Goal: Task Accomplishment & Management: Complete application form

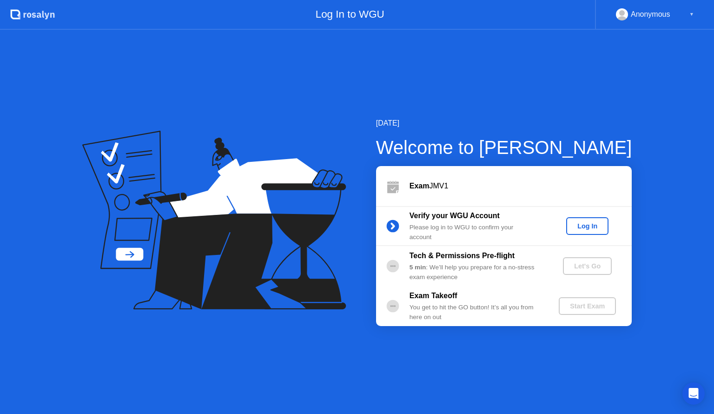
click at [408, 0] on div "Log In to WGU" at bounding box center [325, 15] width 540 height 30
click at [578, 229] on div "Log In" at bounding box center [587, 225] width 35 height 7
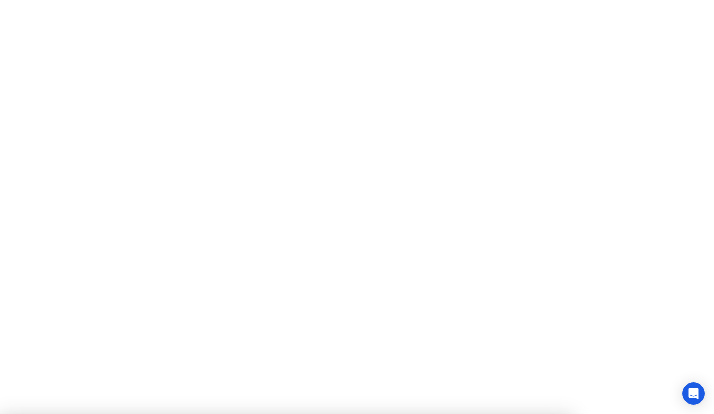
click at [302, 413] on div at bounding box center [357, 414] width 714 height 0
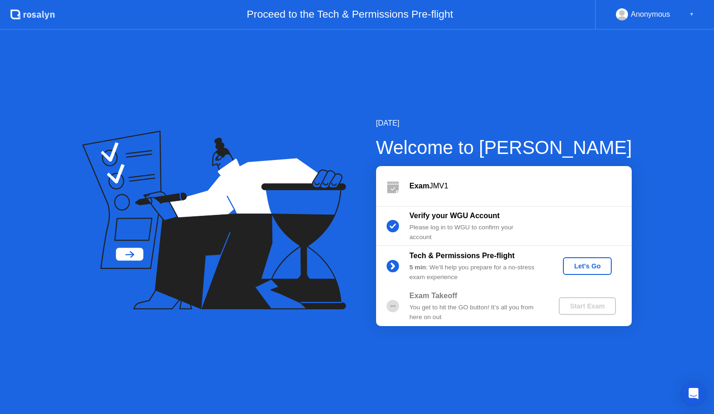
click at [592, 266] on div "Let's Go" at bounding box center [587, 265] width 41 height 7
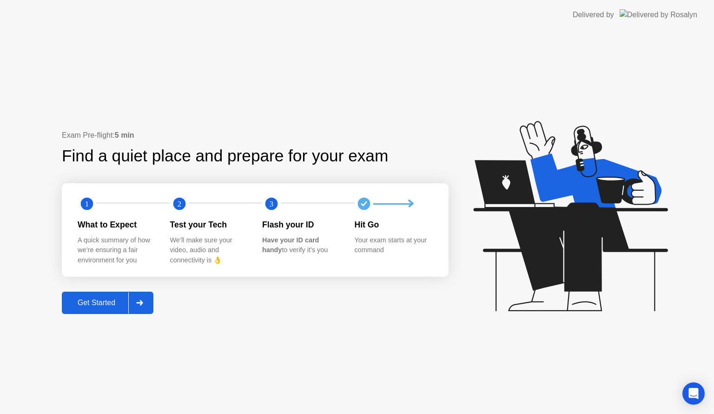
click at [89, 301] on div "Get Started" at bounding box center [97, 303] width 64 height 8
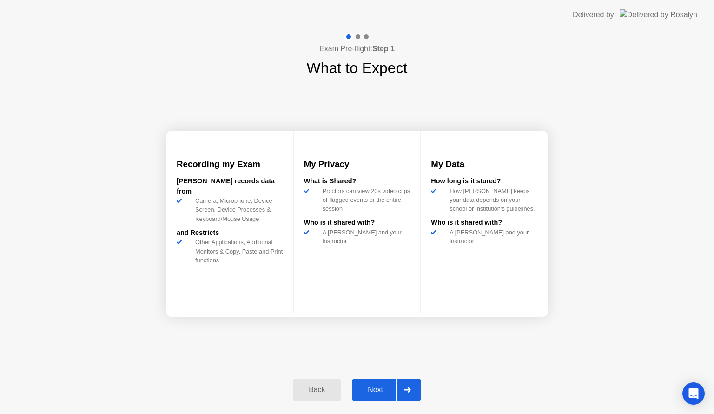
click at [363, 386] on div "Next" at bounding box center [375, 390] width 41 height 8
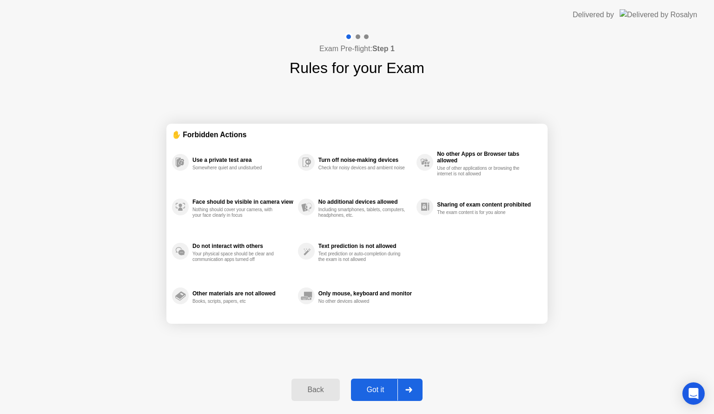
click at [386, 389] on div "Got it" at bounding box center [376, 390] width 44 height 8
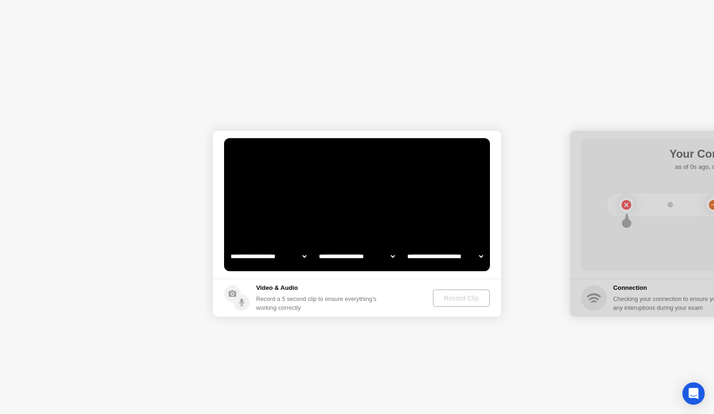
select select "**********"
select select "*******"
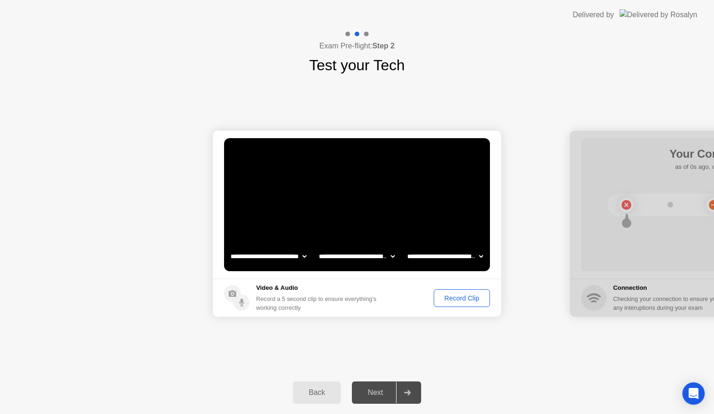
click at [445, 294] on div "Record Clip" at bounding box center [462, 297] width 50 height 7
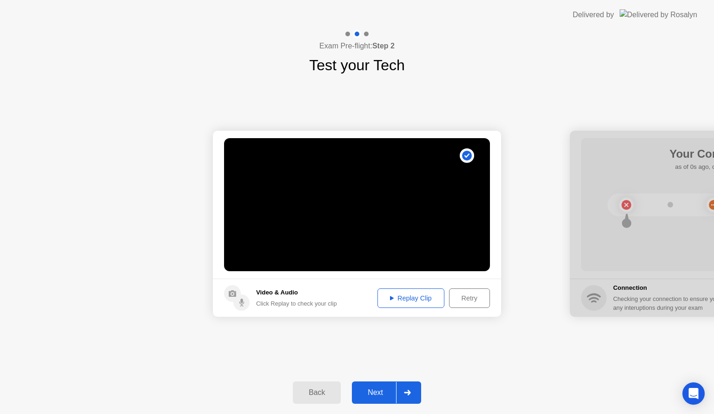
click at [374, 390] on div "Next" at bounding box center [375, 392] width 41 height 8
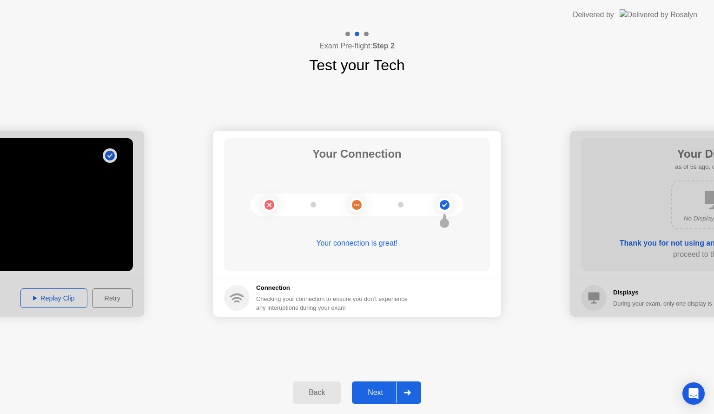
click at [368, 393] on div "Next" at bounding box center [375, 392] width 41 height 8
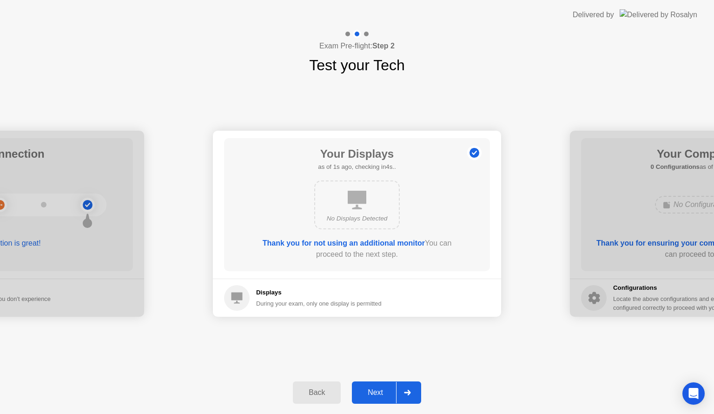
click at [368, 393] on div "Next" at bounding box center [375, 392] width 41 height 8
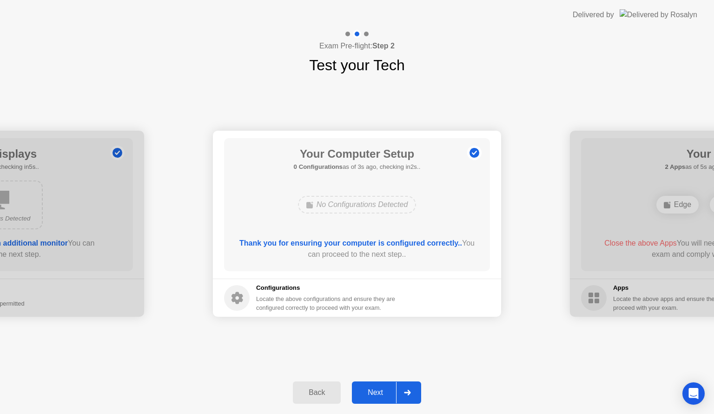
click at [368, 393] on div "Next" at bounding box center [375, 392] width 41 height 8
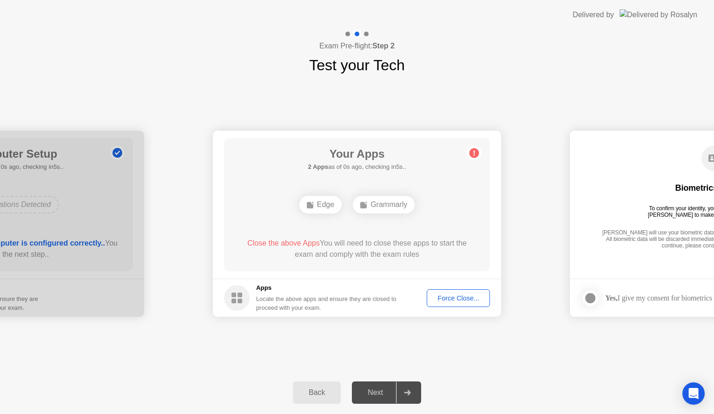
click at [446, 299] on div "Force Close..." at bounding box center [458, 297] width 57 height 7
click at [442, 300] on div "Force Close..." at bounding box center [458, 297] width 57 height 7
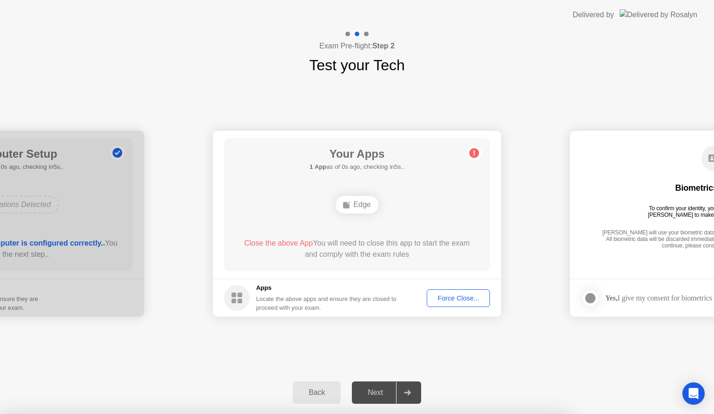
click at [260, 340] on div "**********" at bounding box center [357, 223] width 714 height 295
click at [446, 301] on div "Force Close..." at bounding box center [458, 297] width 57 height 7
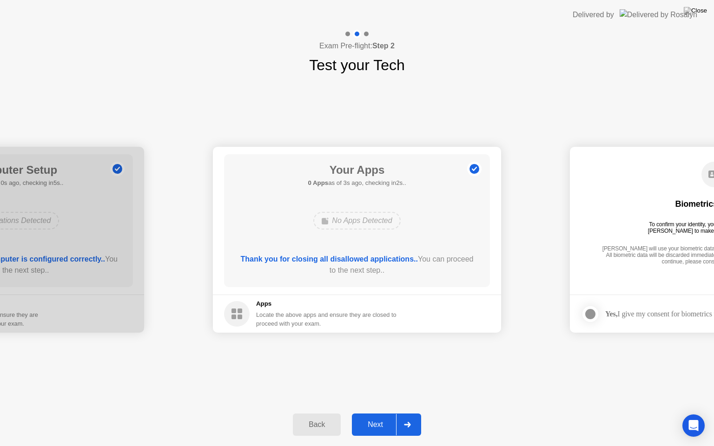
click at [376, 413] on div "Next" at bounding box center [375, 425] width 41 height 8
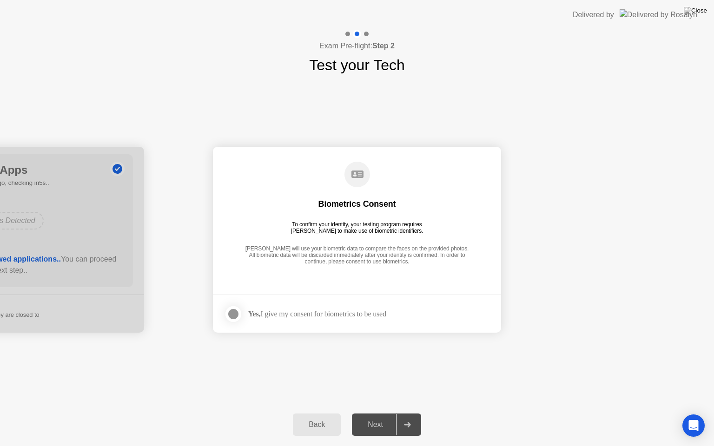
click at [231, 314] on div at bounding box center [233, 314] width 11 height 11
click at [376, 413] on div "Next" at bounding box center [375, 425] width 41 height 8
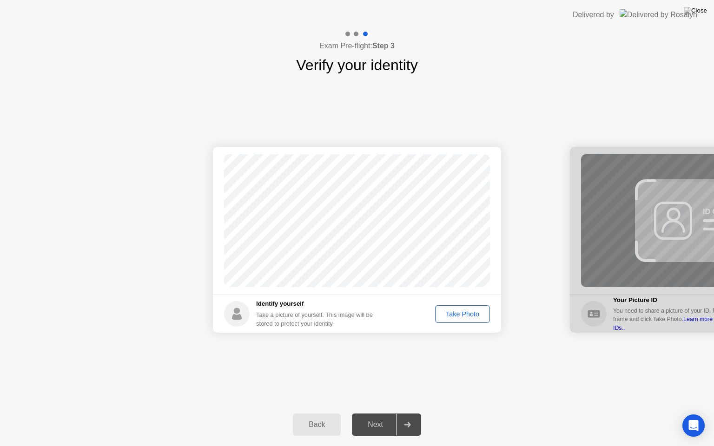
click at [457, 316] on div "Take Photo" at bounding box center [463, 314] width 48 height 7
click at [372, 413] on div "Next" at bounding box center [375, 425] width 41 height 8
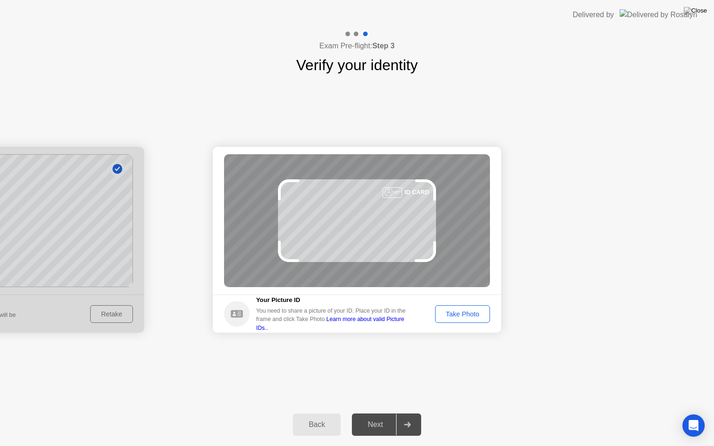
click at [461, 311] on div "Take Photo" at bounding box center [463, 314] width 48 height 7
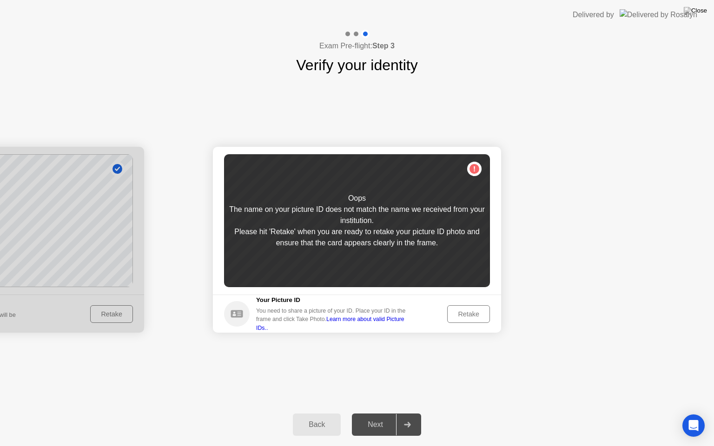
click at [465, 313] on div "Retake" at bounding box center [469, 314] width 36 height 7
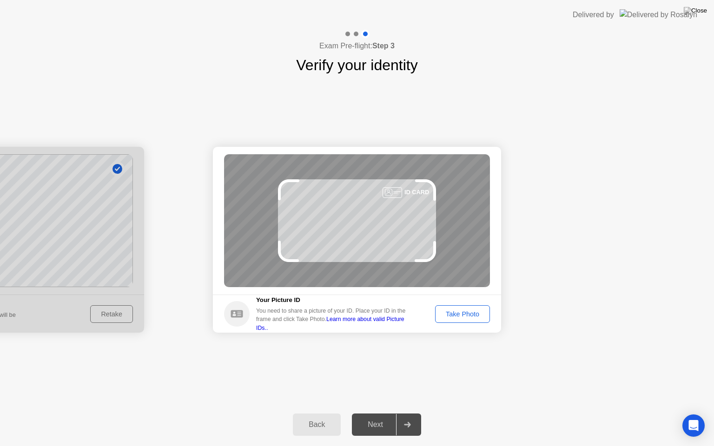
click at [456, 313] on div "Take Photo" at bounding box center [463, 314] width 48 height 7
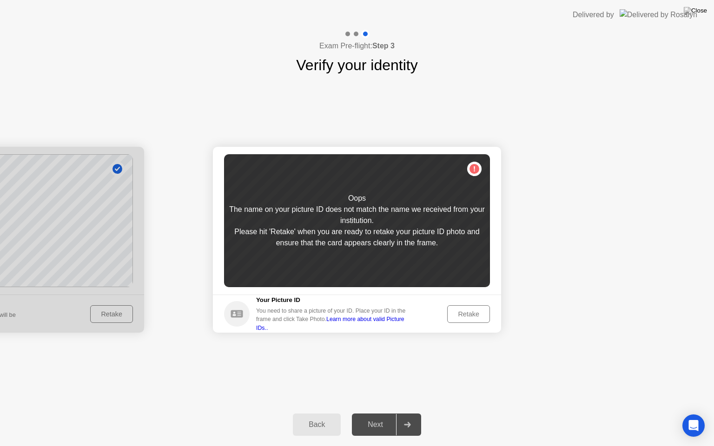
click at [305, 413] on div "Back" at bounding box center [317, 425] width 42 height 8
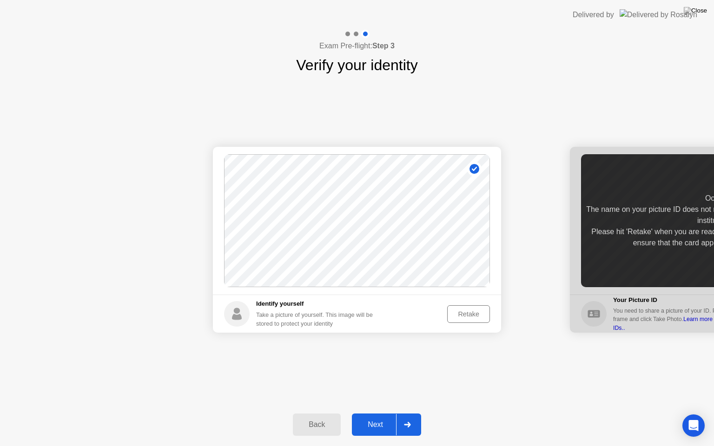
click at [458, 315] on div "Retake" at bounding box center [469, 314] width 36 height 7
click at [466, 312] on div "Take Photo" at bounding box center [463, 314] width 48 height 7
click at [366, 413] on div "Next" at bounding box center [375, 425] width 41 height 8
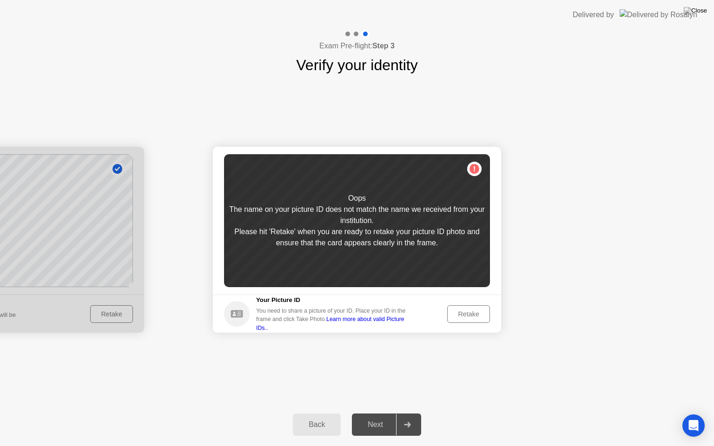
click at [463, 313] on div "Retake" at bounding box center [469, 314] width 36 height 7
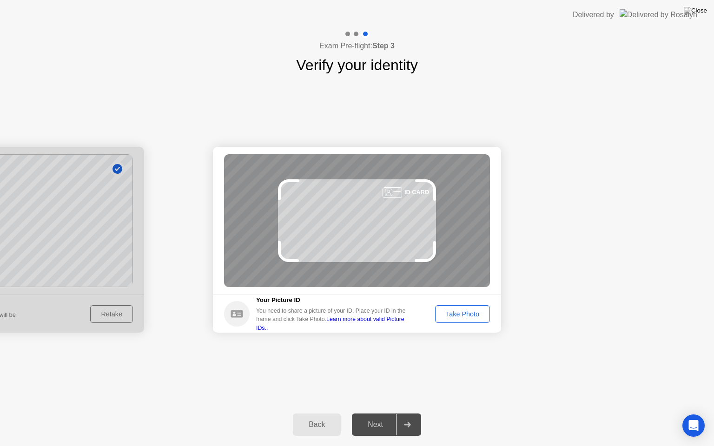
click at [461, 313] on div "Take Photo" at bounding box center [463, 314] width 48 height 7
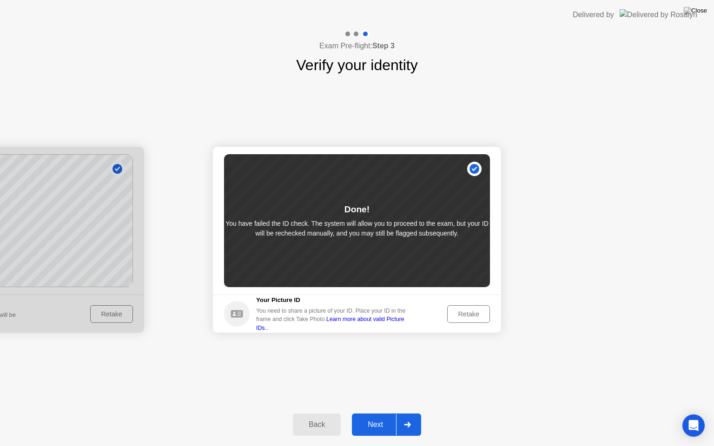
click at [379, 413] on div "Next" at bounding box center [375, 425] width 41 height 8
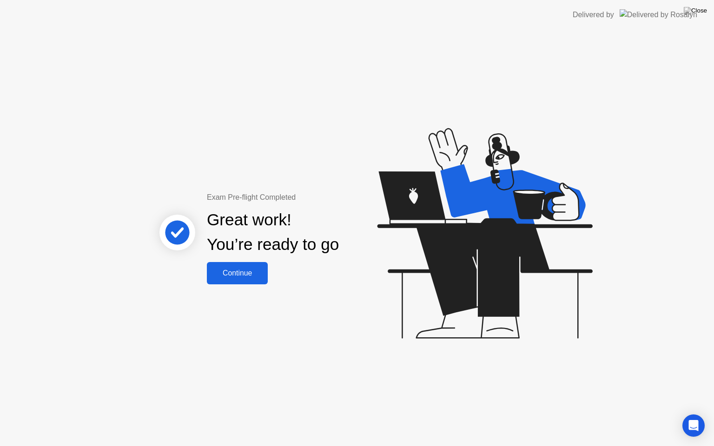
click at [245, 278] on div "Continue" at bounding box center [237, 273] width 55 height 8
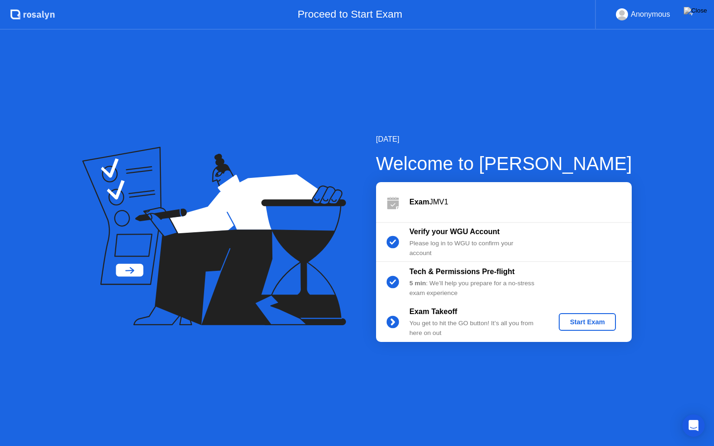
click at [590, 323] on div "Start Exam" at bounding box center [588, 322] width 50 height 7
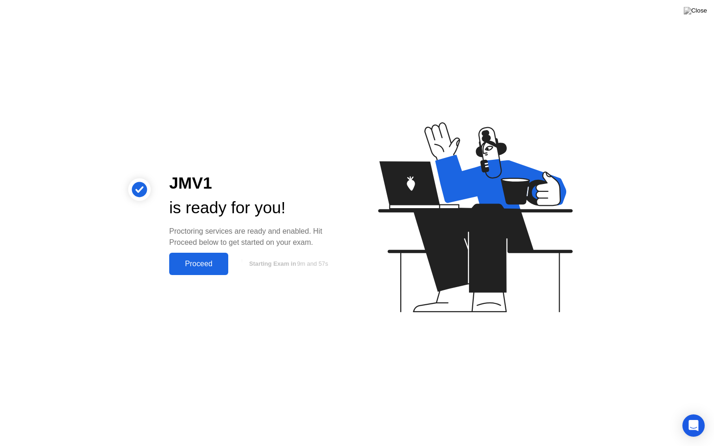
click at [201, 264] on div "Proceed" at bounding box center [198, 264] width 53 height 8
